Goal: Task Accomplishment & Management: Manage account settings

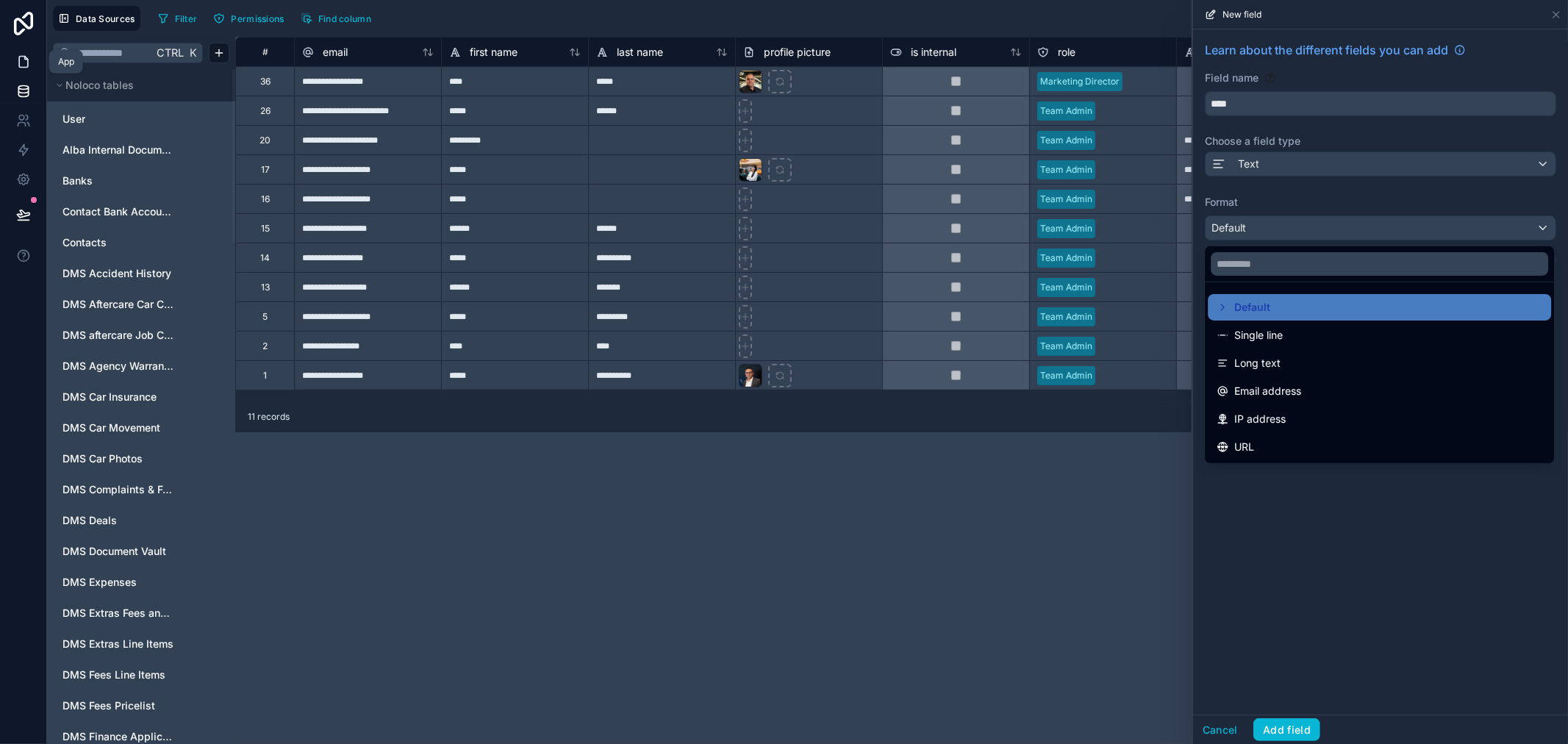
click at [21, 56] on icon at bounding box center [23, 62] width 15 height 15
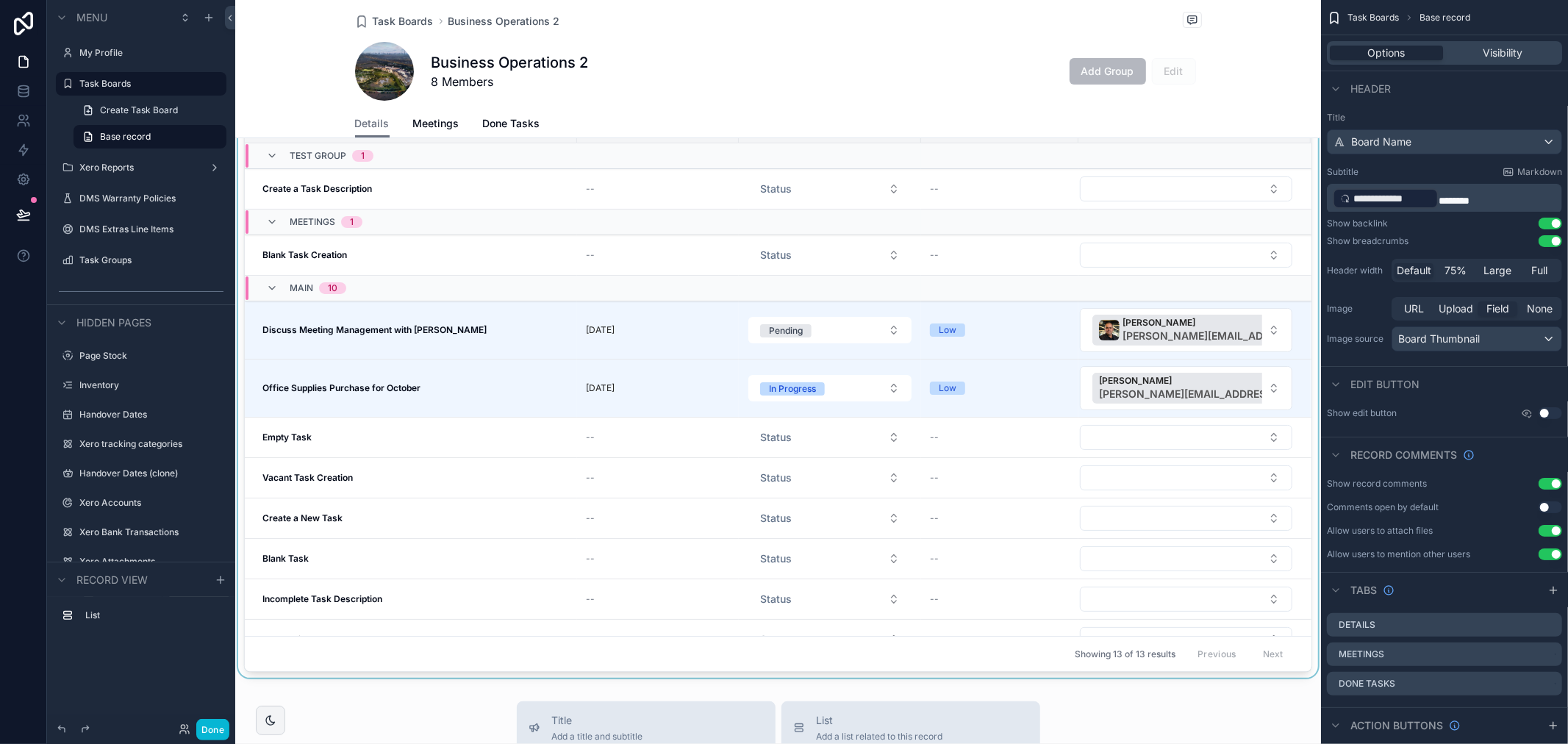
scroll to position [163, 0]
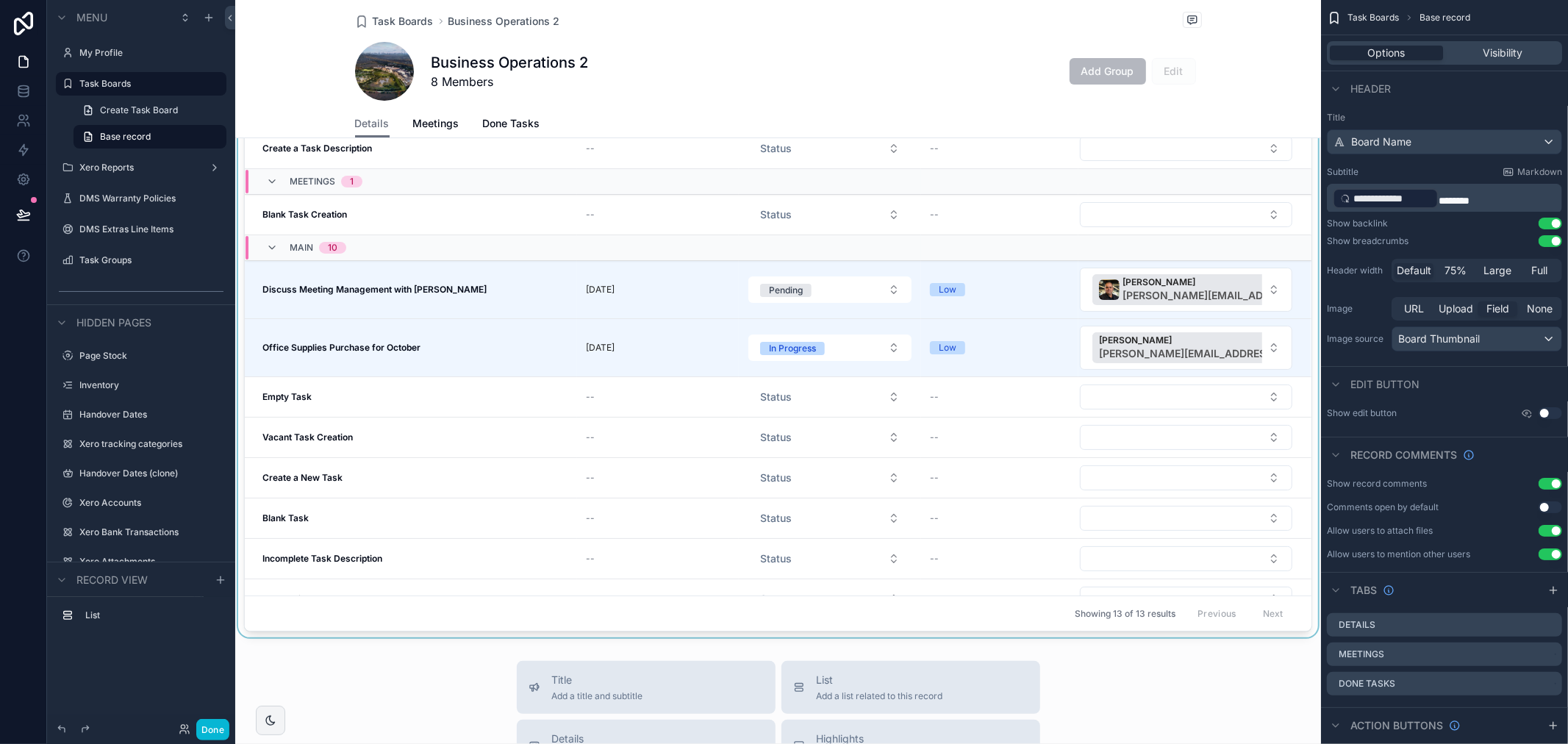
click at [1007, 343] on div "scrollable content" at bounding box center [778, 314] width 1086 height 644
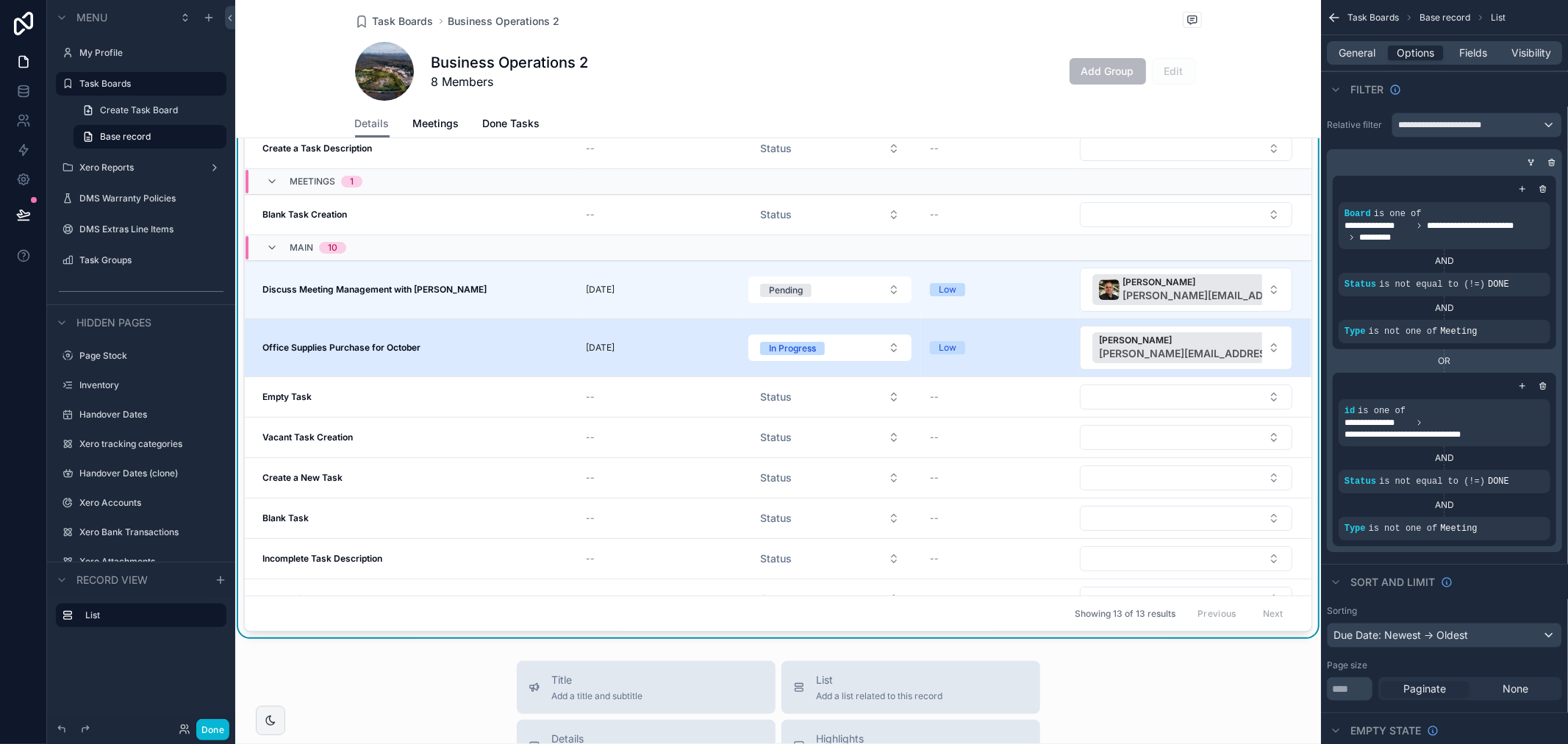
click at [340, 339] on td "Office Supplies Purchase for October Office Supplies Purchase for October" at bounding box center [410, 348] width 332 height 58
click at [342, 342] on strong "Office Supplies Purchase for October" at bounding box center [341, 347] width 158 height 11
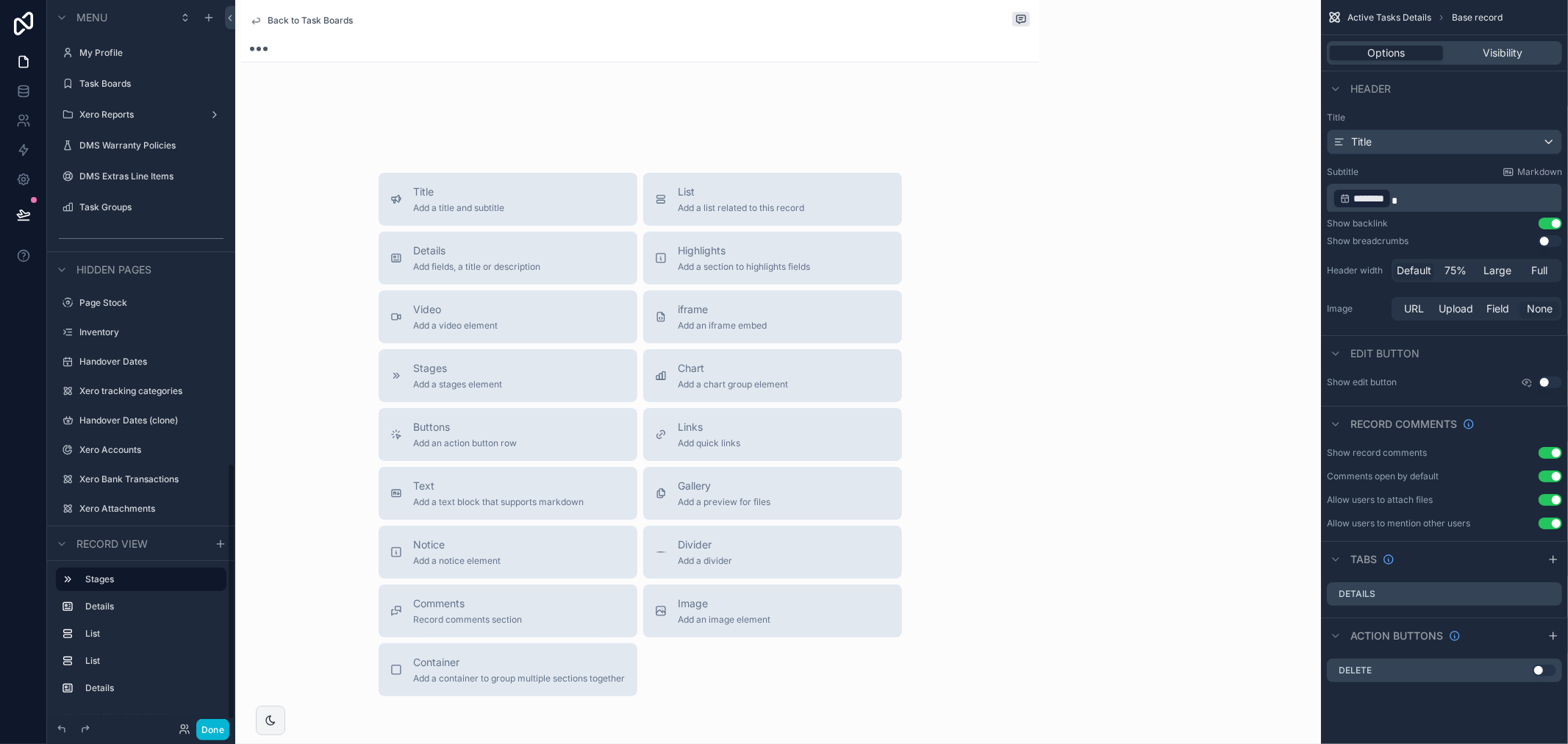
scroll to position [1305, 0]
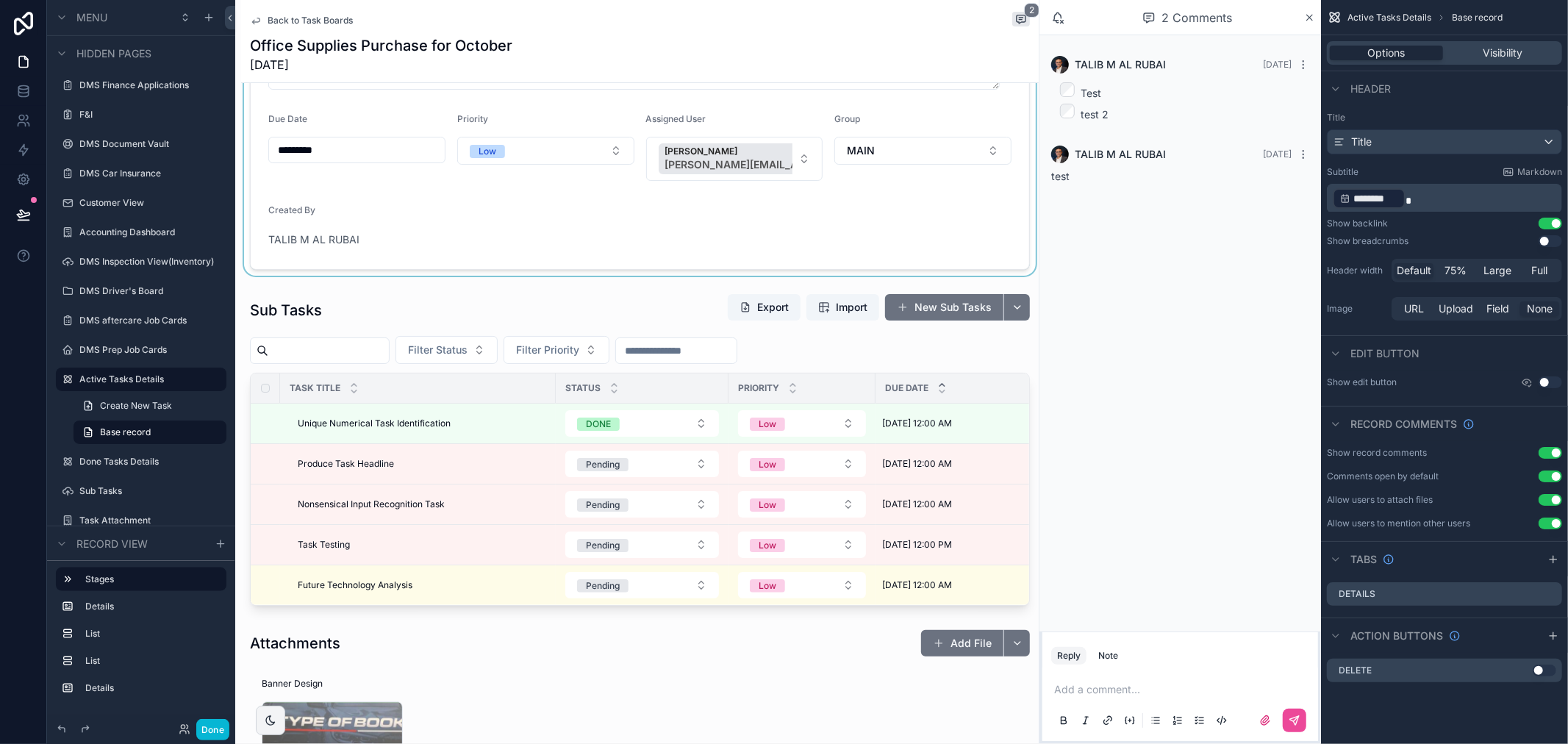
click at [794, 147] on div "scrollable content" at bounding box center [639, 138] width 797 height 275
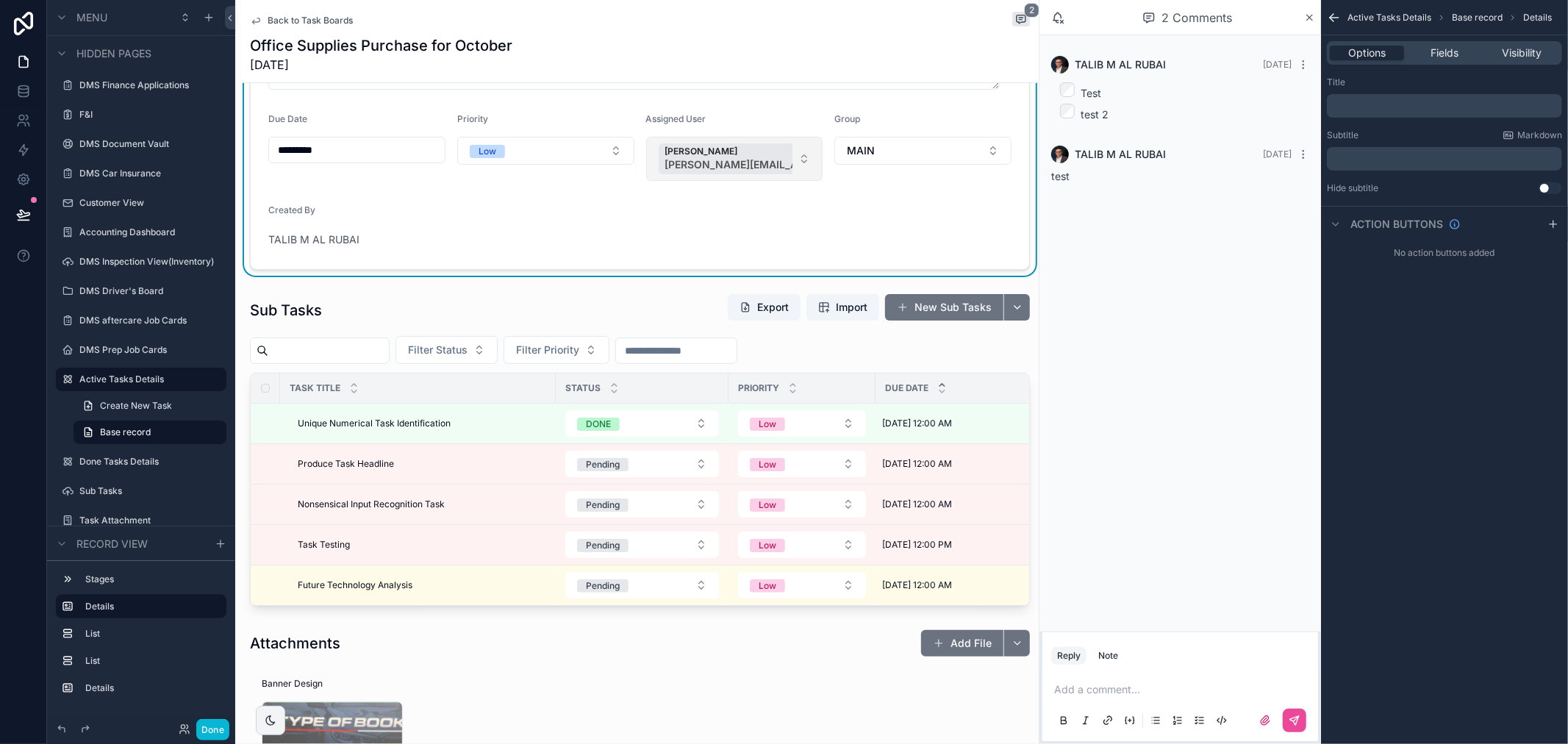
click at [789, 171] on button "[PERSON_NAME] [PERSON_NAME][EMAIL_ADDRESS][DOMAIN_NAME]" at bounding box center [734, 159] width 177 height 44
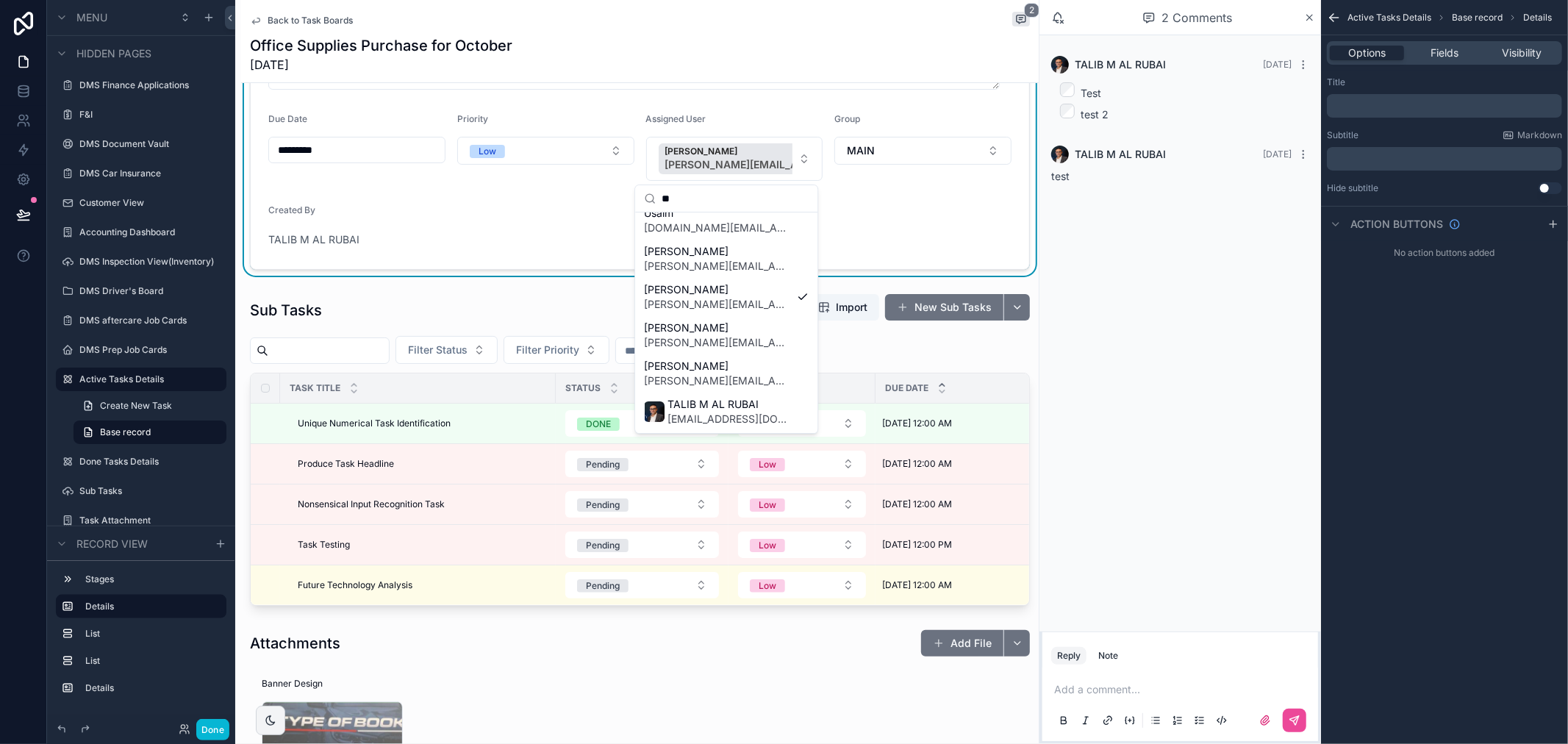
scroll to position [0, 0]
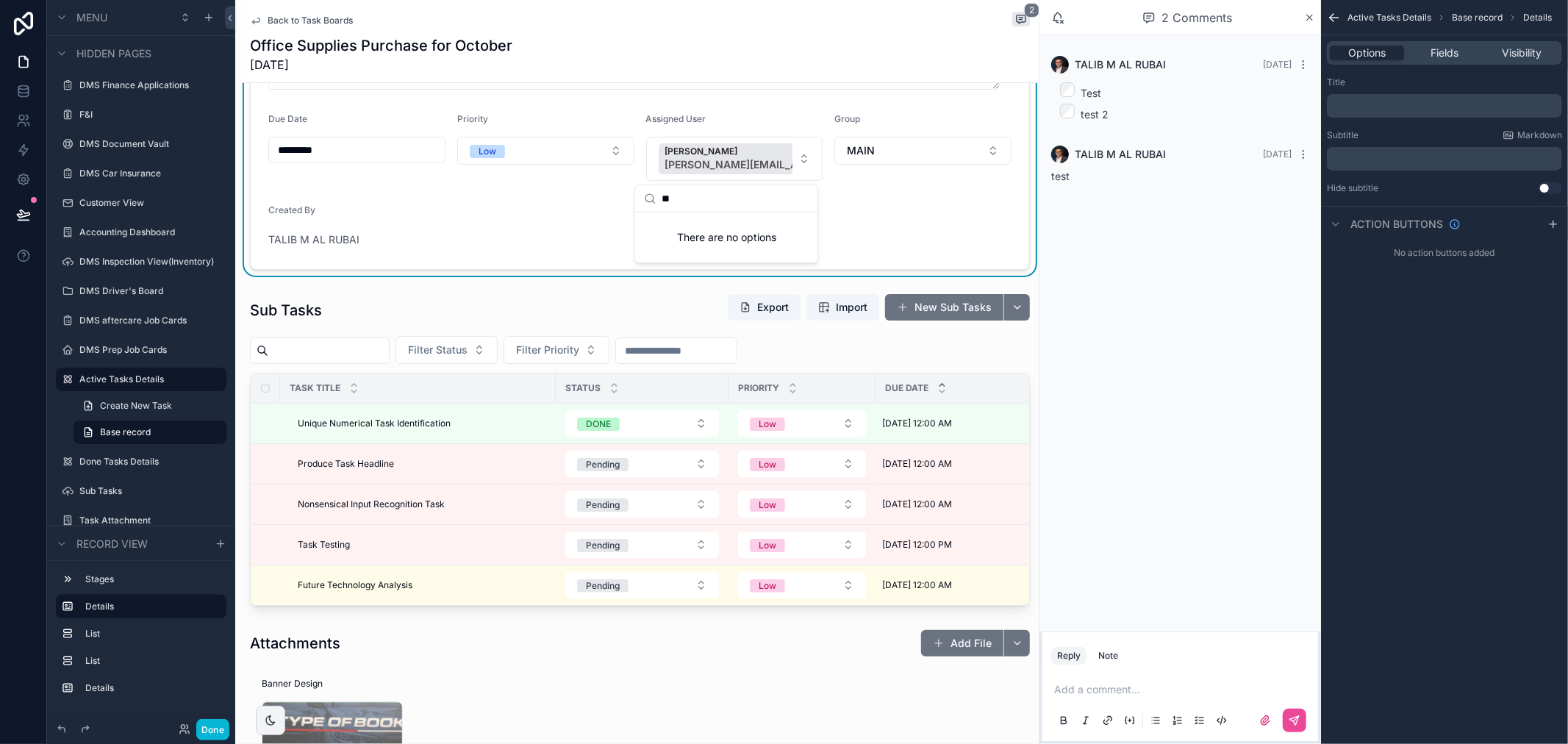
type input "**"
click at [728, 108] on form "**********" at bounding box center [639, 138] width 778 height 261
click at [712, 107] on form "**********" at bounding box center [639, 138] width 778 height 261
click at [646, 165] on button "[PERSON_NAME] [PERSON_NAME][EMAIL_ADDRESS][DOMAIN_NAME]" at bounding box center [734, 159] width 177 height 44
click at [719, 198] on input "scrollable content" at bounding box center [735, 198] width 147 height 26
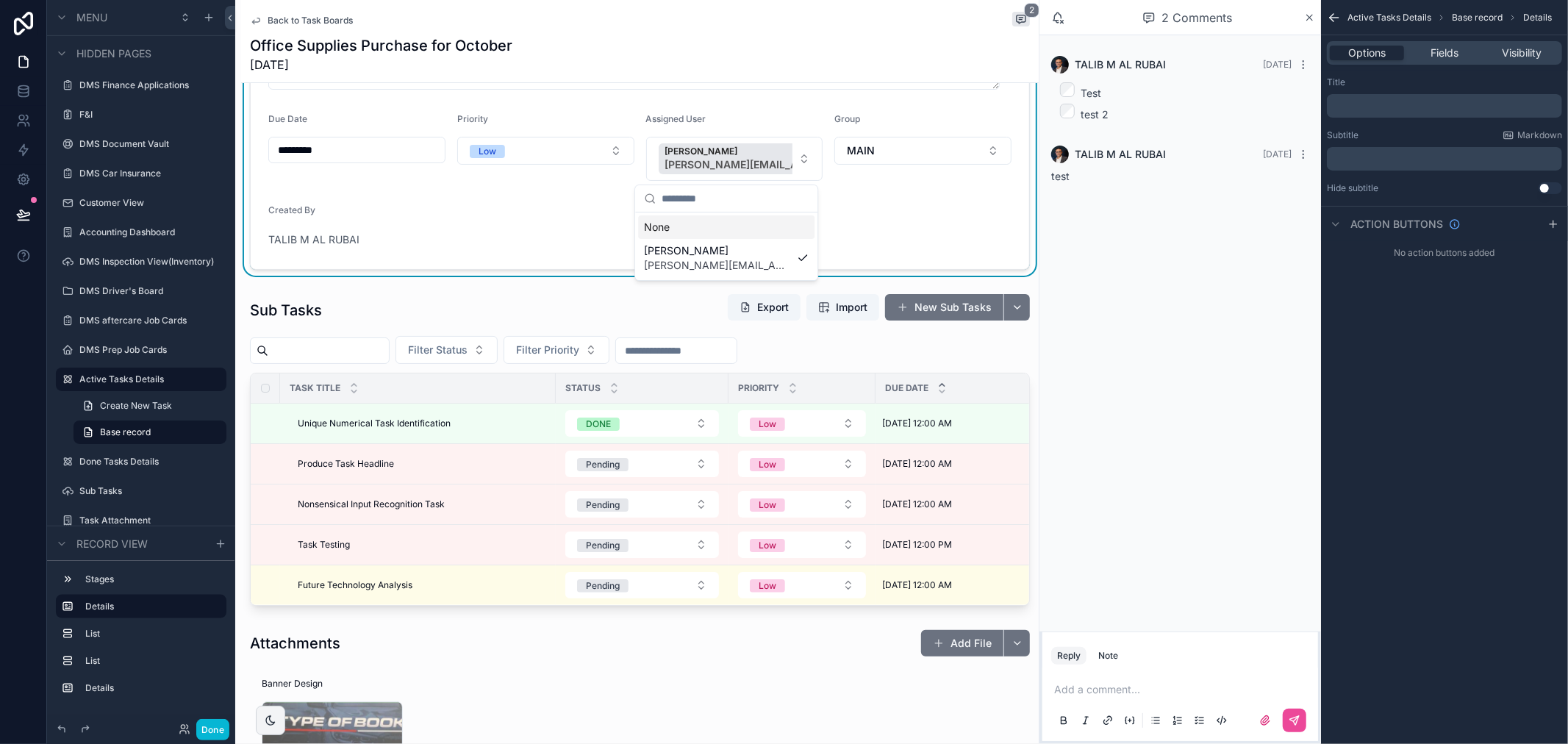
click at [773, 105] on form "**********" at bounding box center [639, 138] width 778 height 261
click at [796, 156] on button "[PERSON_NAME] [PERSON_NAME][EMAIL_ADDRESS][DOMAIN_NAME]" at bounding box center [734, 159] width 177 height 44
click at [781, 190] on input "scrollable content" at bounding box center [735, 198] width 147 height 26
click at [780, 202] on input "scrollable content" at bounding box center [735, 198] width 147 height 26
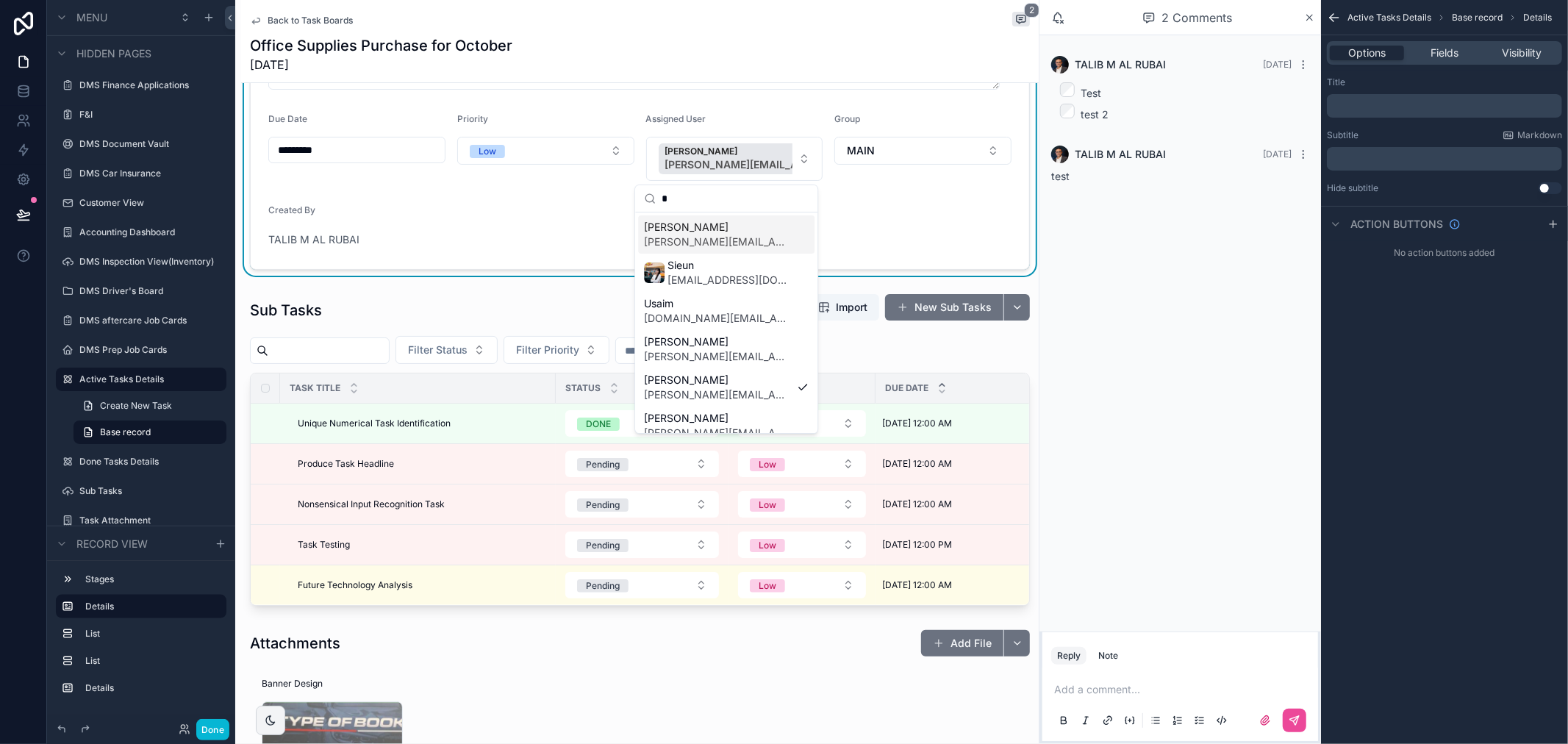
type input "*"
click at [649, 110] on form "**********" at bounding box center [639, 138] width 778 height 261
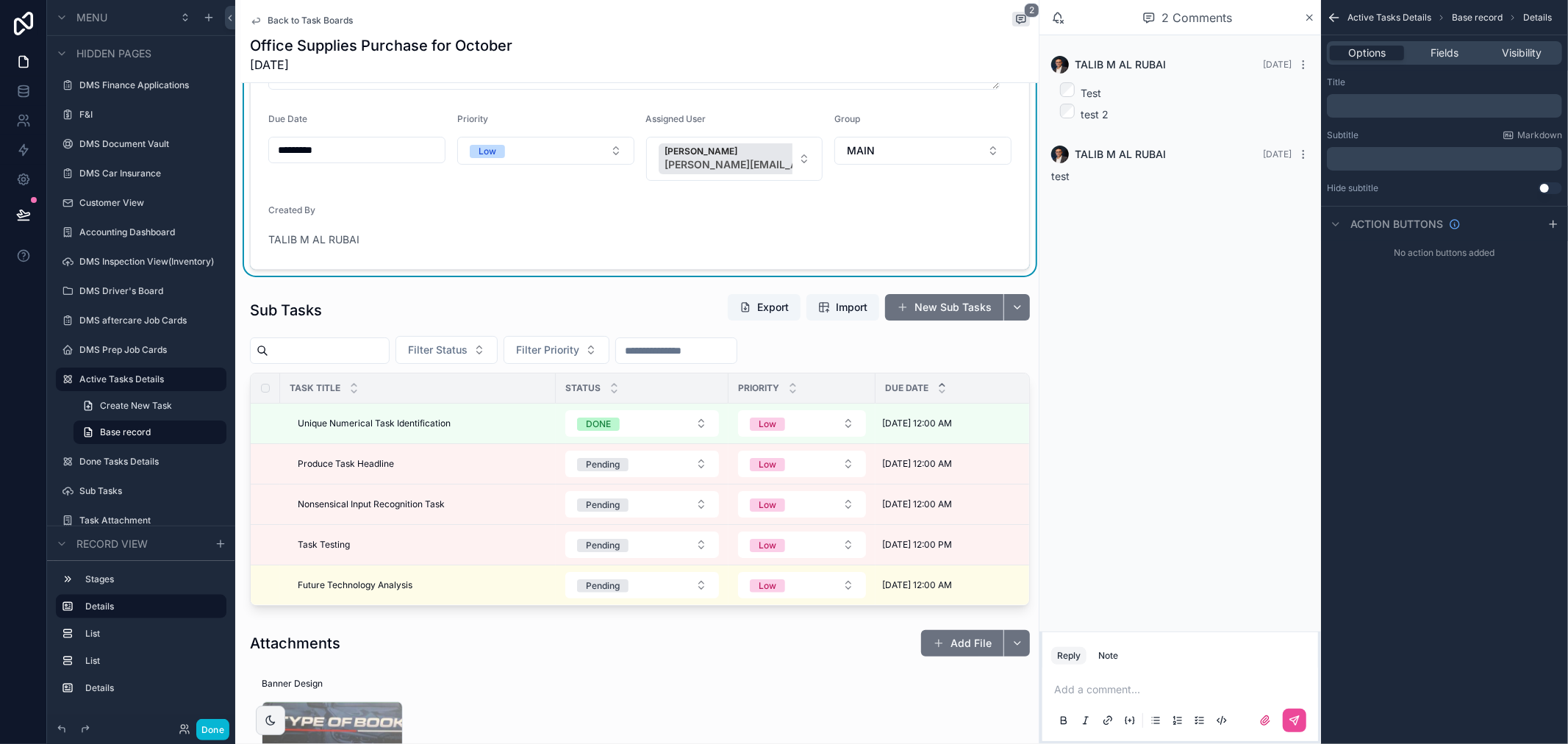
click at [316, 22] on span "Back to Task Boards" at bounding box center [310, 21] width 85 height 12
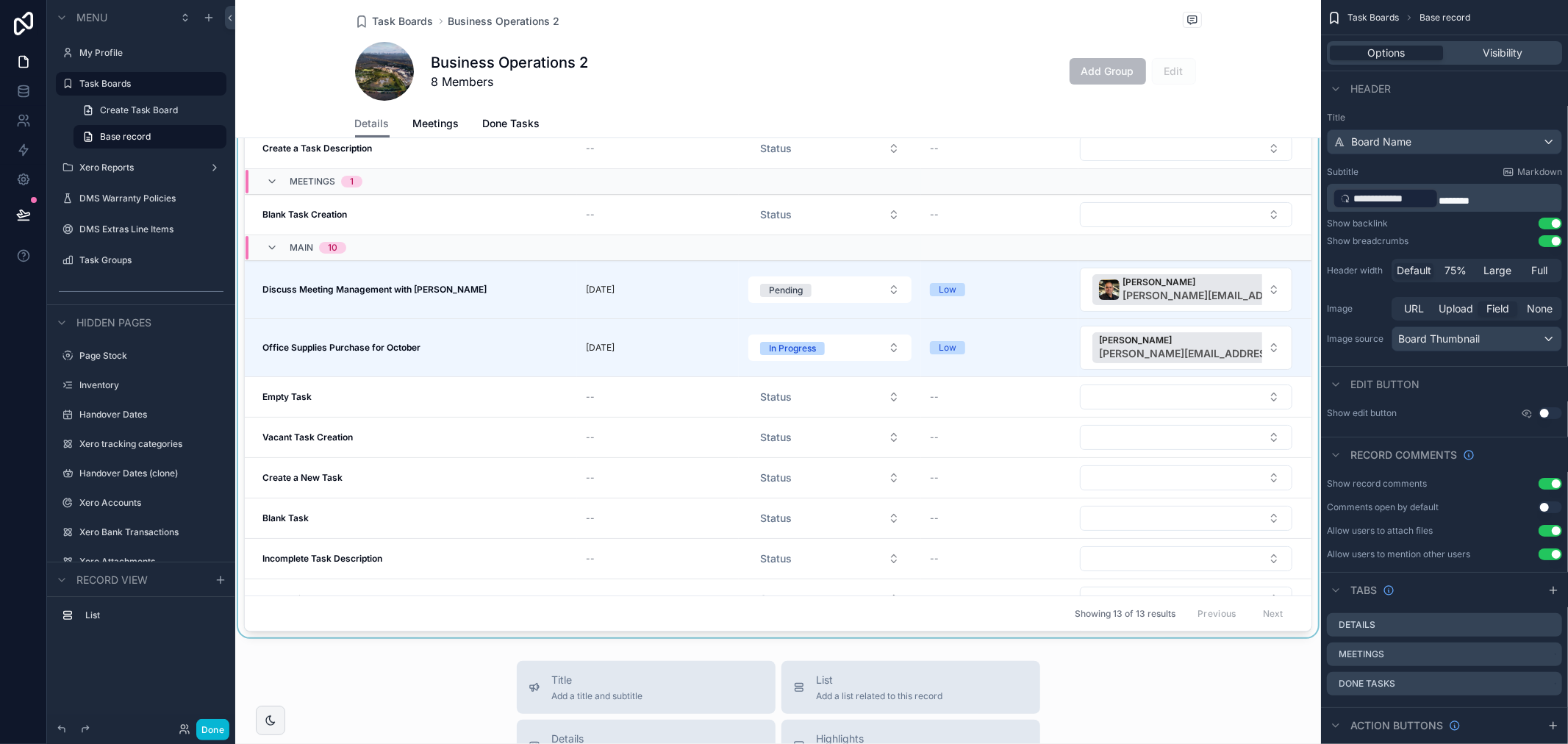
click at [1243, 349] on div "scrollable content" at bounding box center [778, 314] width 1086 height 644
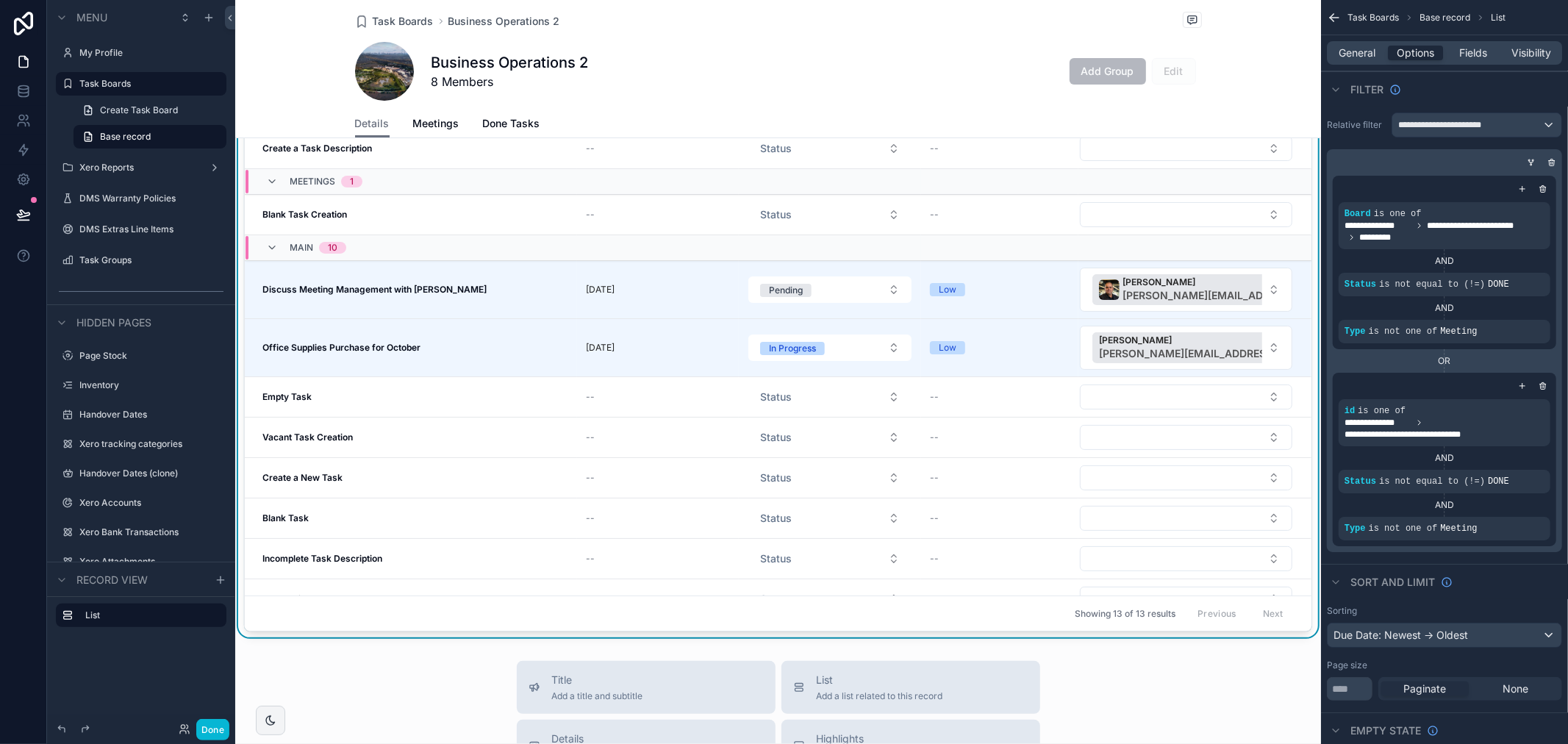
click at [1243, 349] on button "[PERSON_NAME] [PERSON_NAME][EMAIL_ADDRESS][DOMAIN_NAME]" at bounding box center [1186, 348] width 213 height 44
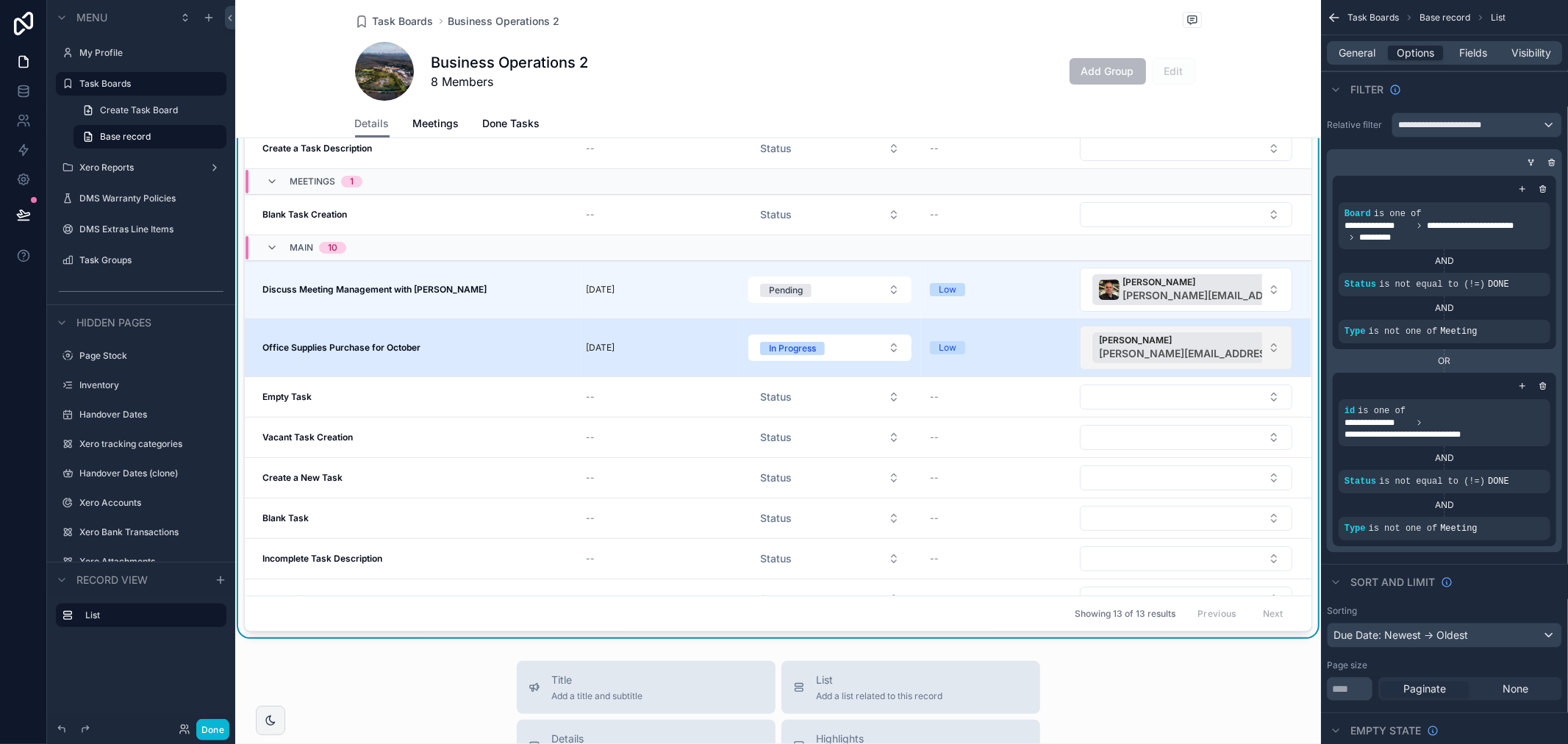
click at [1236, 355] on button "[PERSON_NAME] [PERSON_NAME][EMAIL_ADDRESS][DOMAIN_NAME]" at bounding box center [1186, 348] width 213 height 44
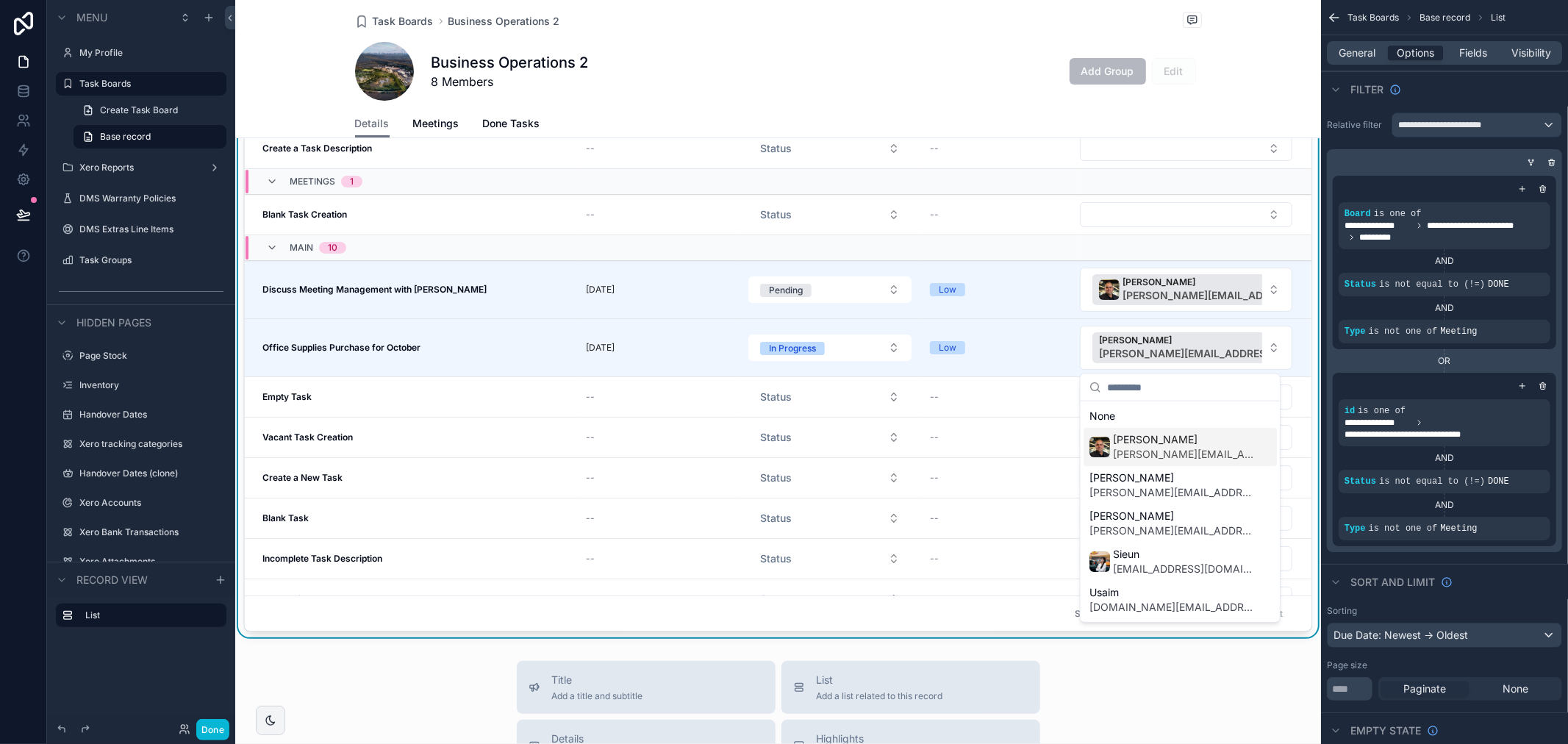
click at [1207, 449] on div "[PERSON_NAME] [PERSON_NAME][EMAIL_ADDRESS][DOMAIN_NAME]" at bounding box center [1180, 447] width 193 height 38
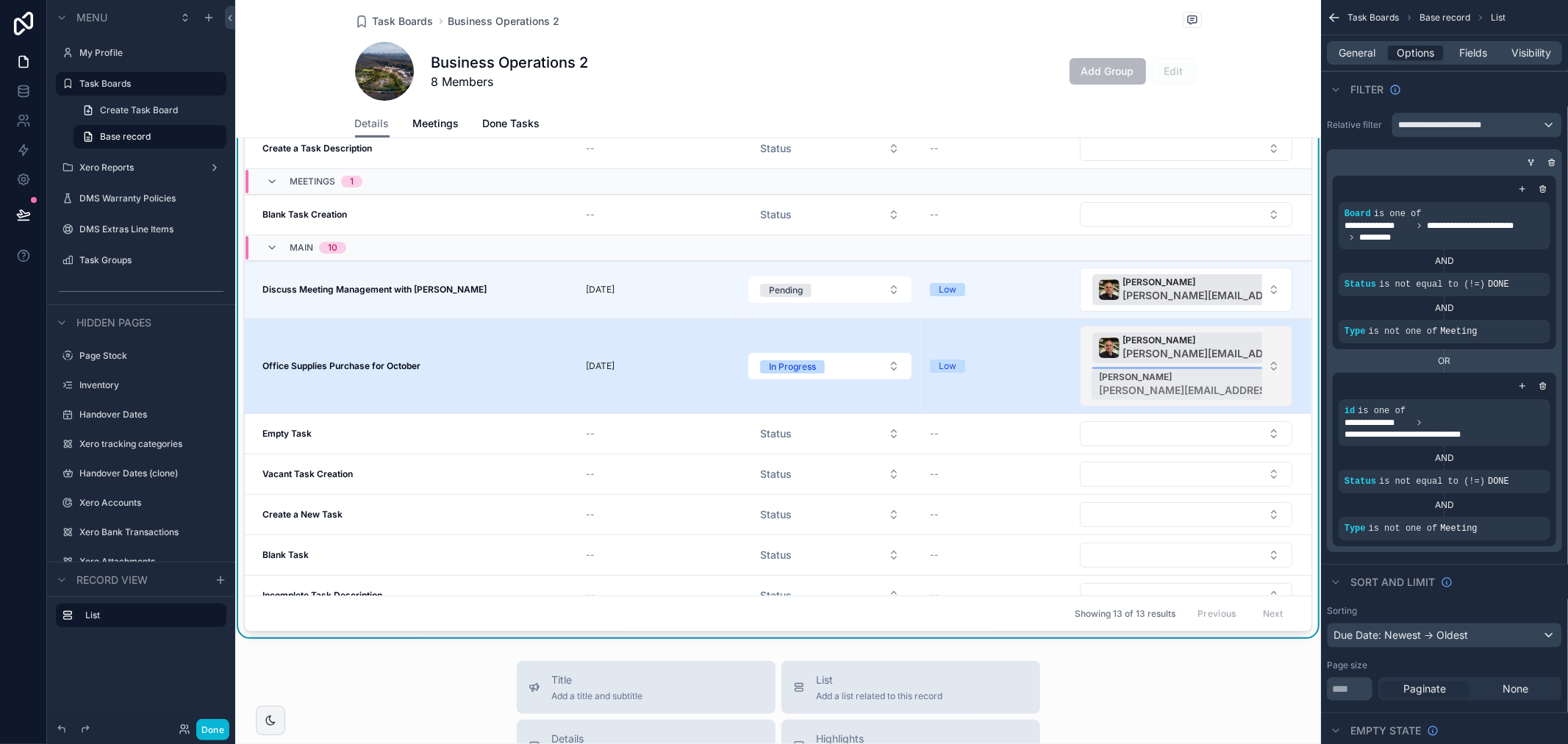
click at [1209, 380] on div "[PERSON_NAME] [PERSON_NAME][EMAIL_ADDRESS][DOMAIN_NAME]" at bounding box center [1224, 384] width 263 height 31
